Goal: Find specific page/section: Find specific page/section

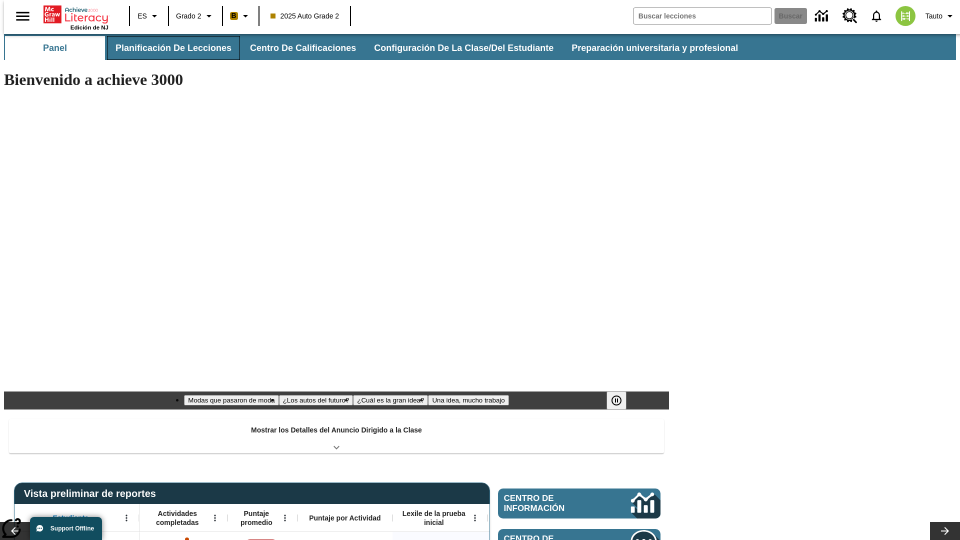
click at [168, 48] on button "Planificación de lecciones" at bounding box center [173, 48] width 133 height 24
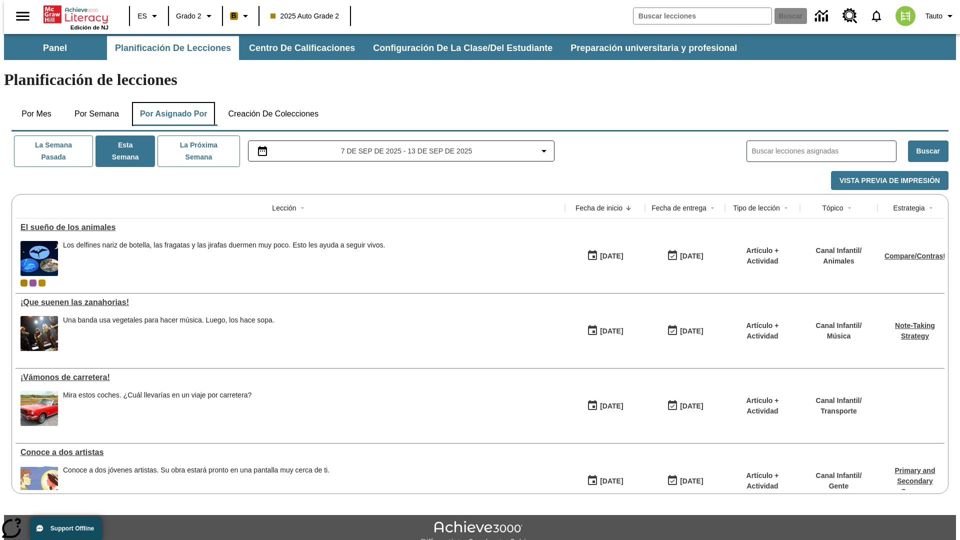
click at [172, 102] on button "Por asignado por" at bounding box center [174, 114] width 84 height 24
type input "El sueño de los animales"
